Goal: Information Seeking & Learning: Learn about a topic

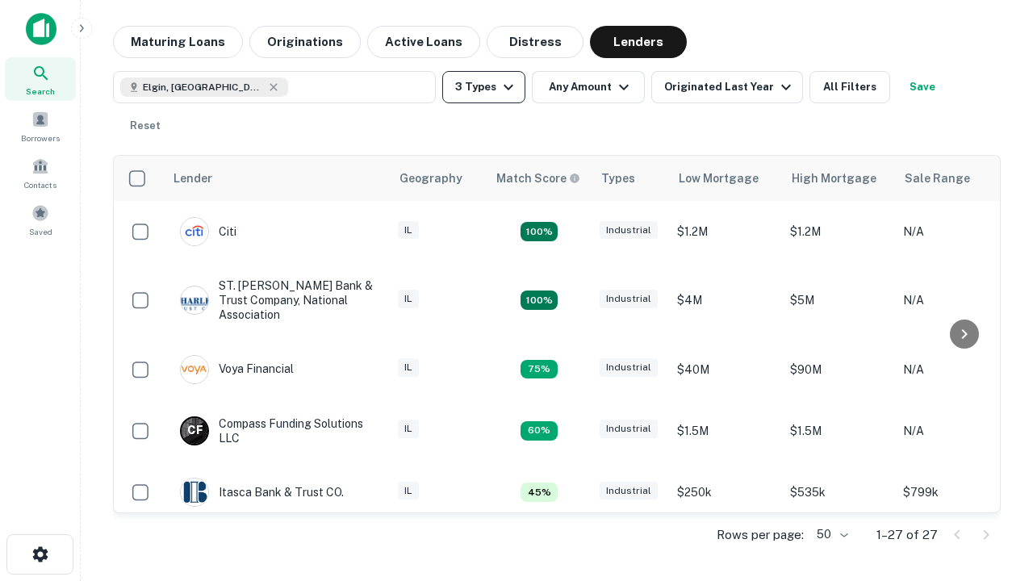
click at [484, 87] on button "3 Types" at bounding box center [483, 87] width 83 height 32
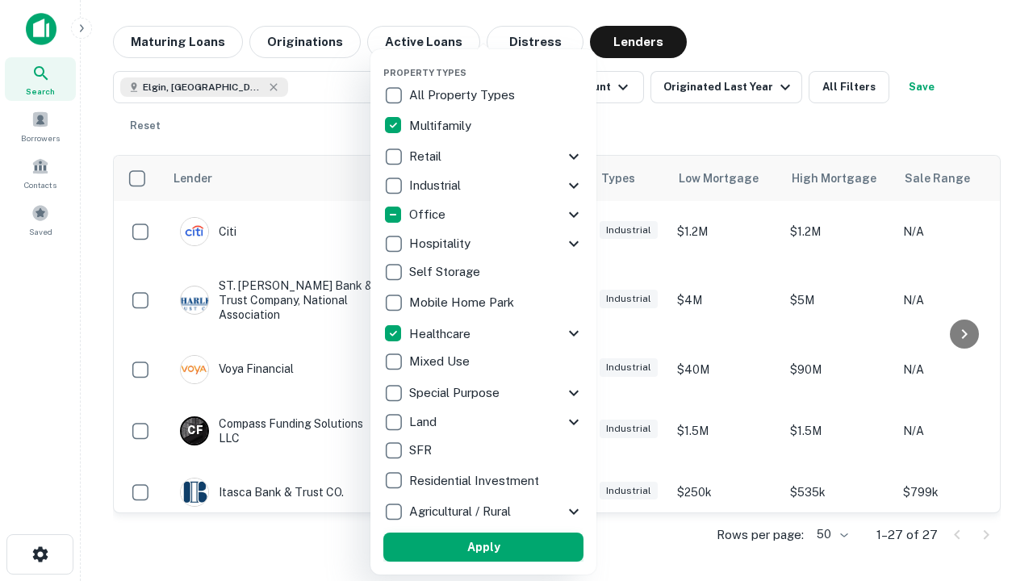
click at [484, 547] on button "Apply" at bounding box center [484, 547] width 200 height 29
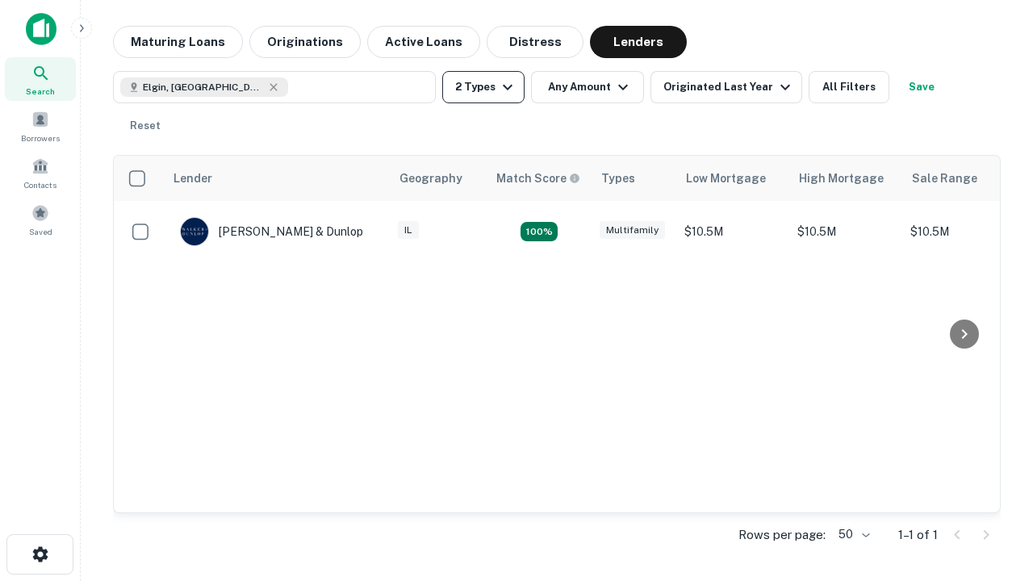
click at [484, 87] on button "2 Types" at bounding box center [483, 87] width 82 height 32
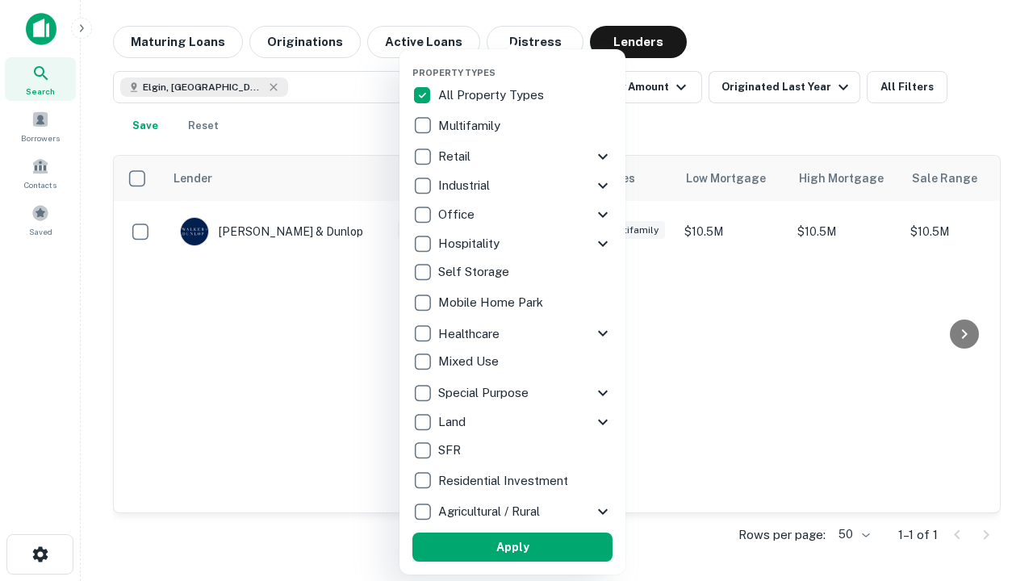
click at [513, 547] on button "Apply" at bounding box center [513, 547] width 200 height 29
